Goal: Task Accomplishment & Management: Complete application form

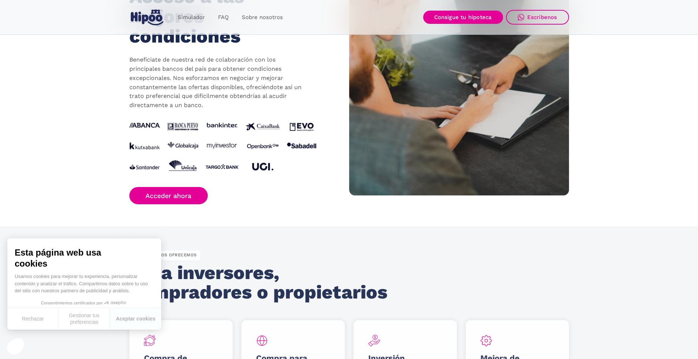
scroll to position [879, 0]
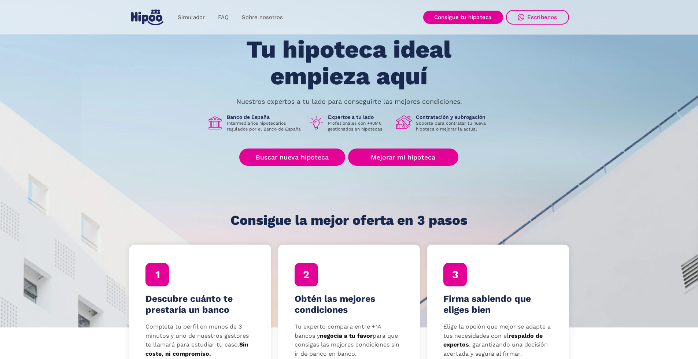
scroll to position [73, 0]
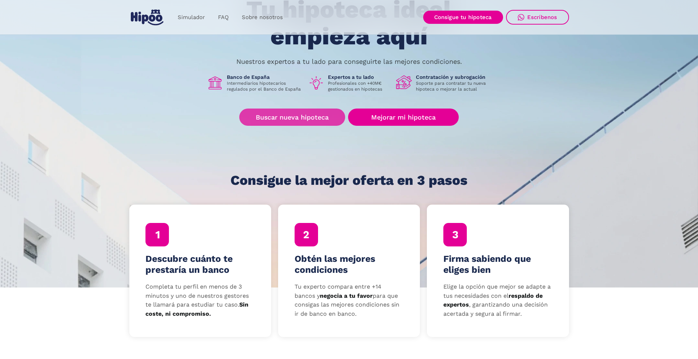
click at [294, 119] on link "Buscar nueva hipoteca" at bounding box center [292, 116] width 106 height 17
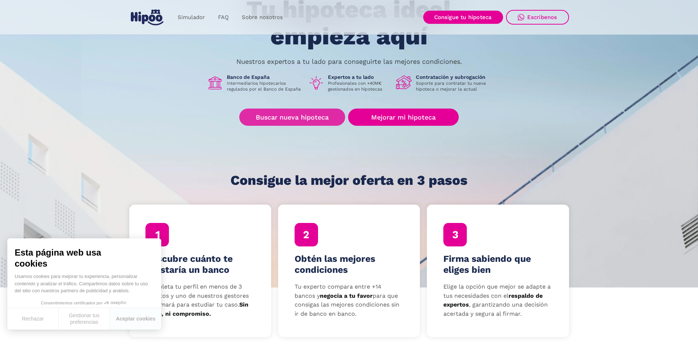
click at [303, 117] on link "Buscar nueva hipoteca" at bounding box center [292, 116] width 106 height 17
